Goal: Information Seeking & Learning: Learn about a topic

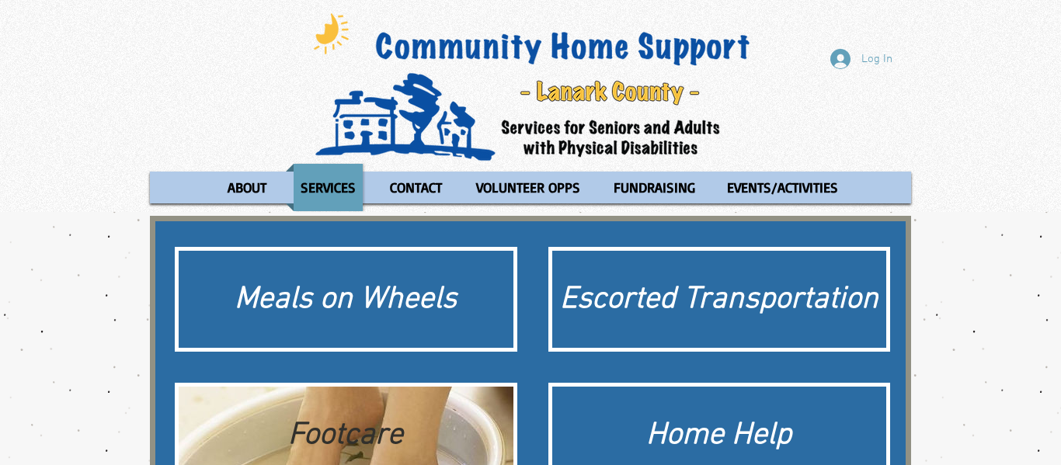
scroll to position [107, 0]
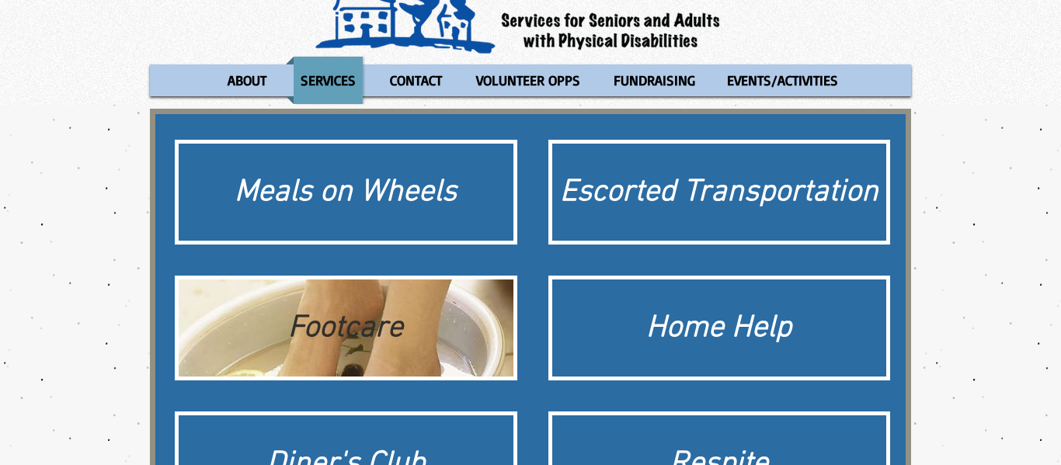
click at [371, 334] on div "Footcare" at bounding box center [345, 328] width 319 height 43
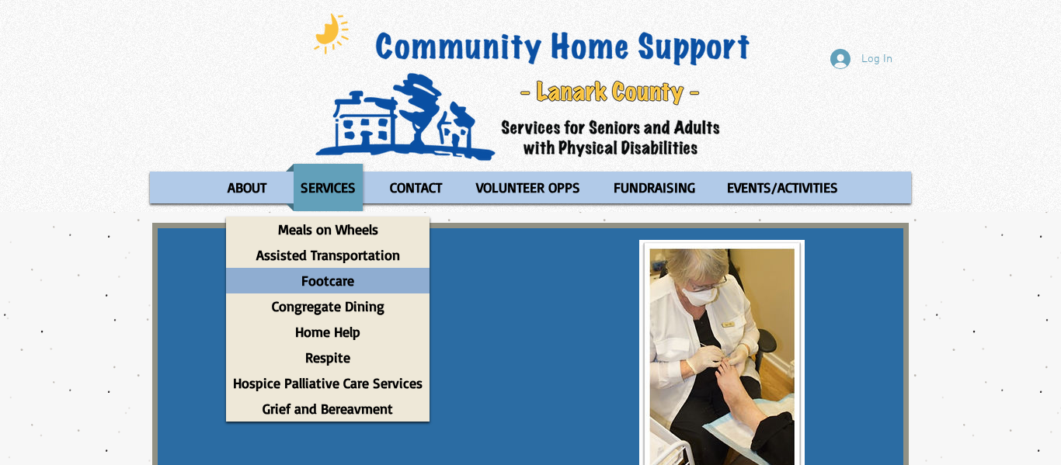
click at [325, 279] on p "Footcare" at bounding box center [327, 281] width 67 height 26
click at [326, 280] on p "Footcare" at bounding box center [327, 281] width 67 height 26
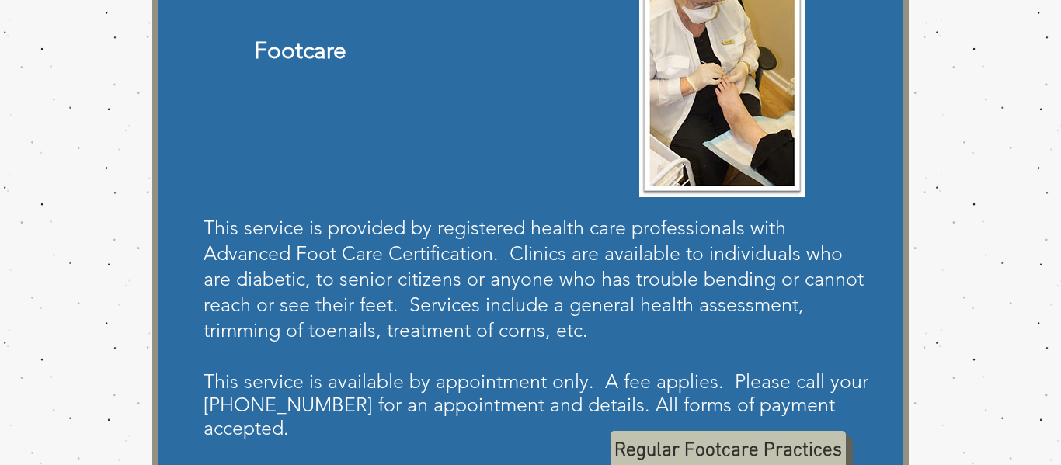
scroll to position [311, 0]
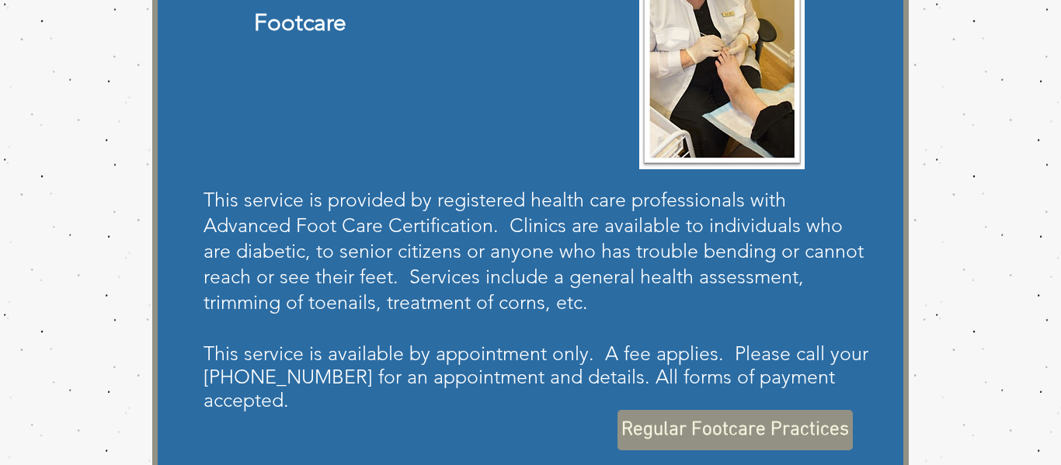
click at [729, 425] on span "Regular Footcare Practices" at bounding box center [735, 430] width 228 height 27
